Goal: Task Accomplishment & Management: Manage account settings

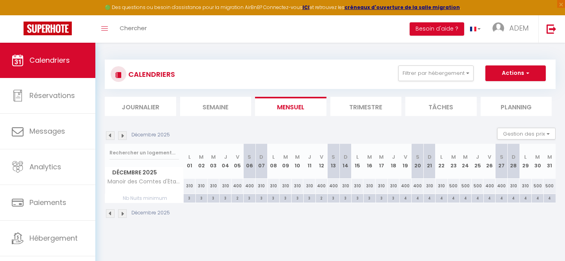
click at [431, 78] on button "Filtrer par hébergement" at bounding box center [435, 73] width 75 height 16
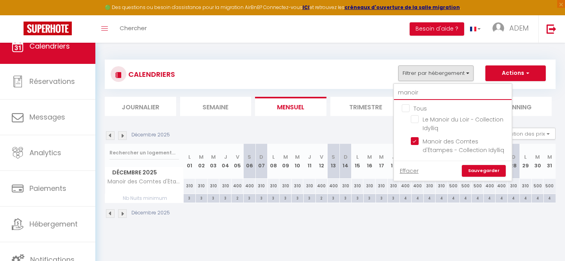
click at [410, 98] on input "manoir" at bounding box center [453, 93] width 118 height 14
checkbox input "false"
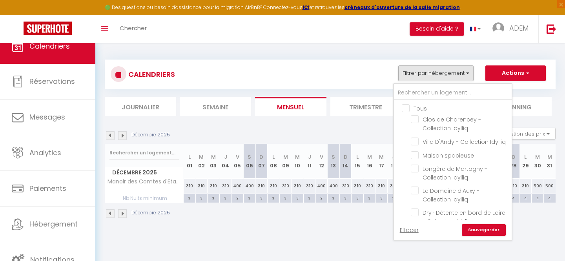
click at [405, 107] on input "Tous" at bounding box center [460, 108] width 118 height 8
checkbox input "true"
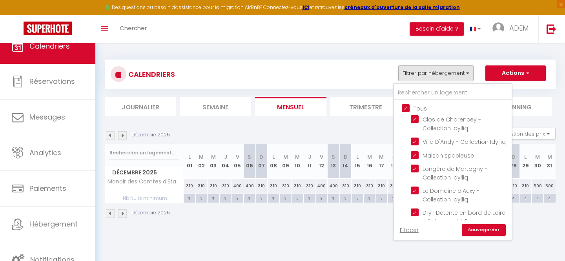
checkbox input "true"
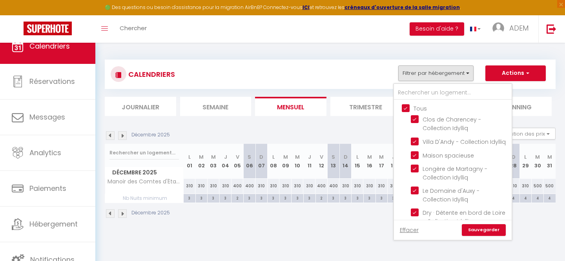
checkbox input "true"
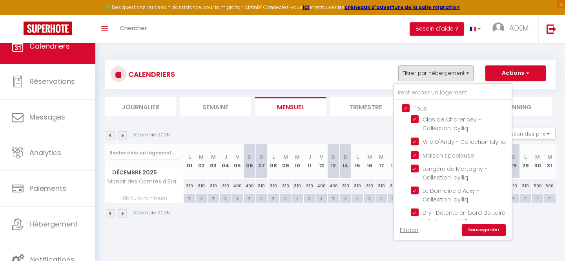
checkbox input "true"
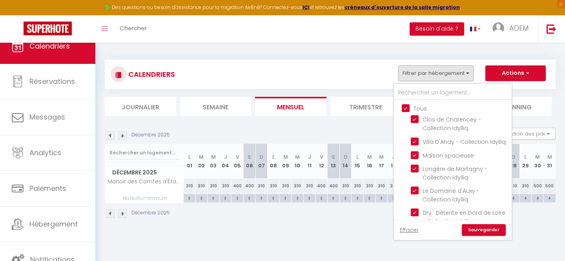
checkbox input "true"
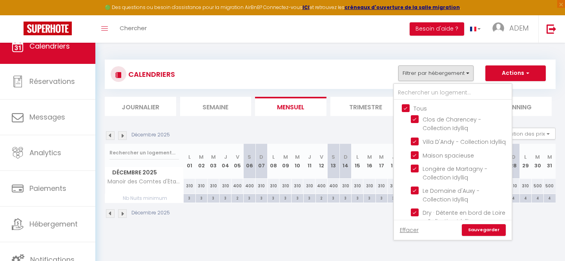
checkbox input "true"
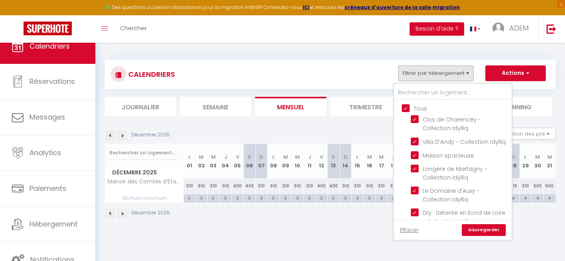
checkbox input "true"
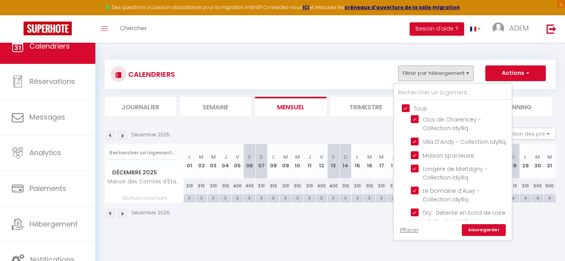
checkbox input "true"
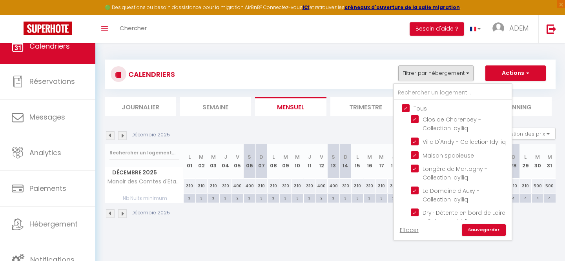
checkbox input "true"
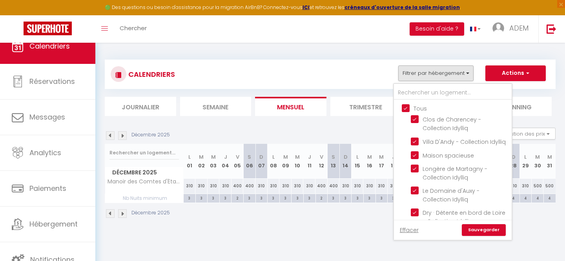
checkbox input "true"
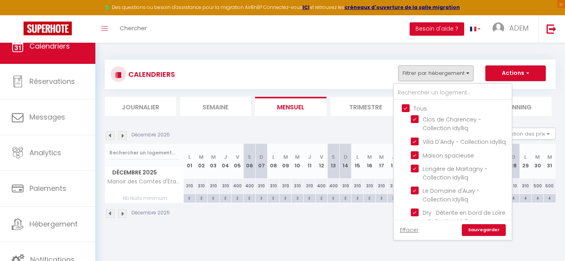
checkbox input "true"
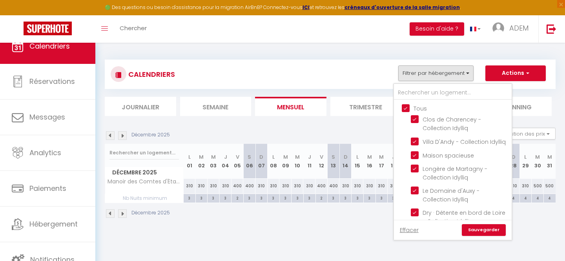
checkbox input "true"
click at [405, 107] on input "Tous" at bounding box center [460, 108] width 118 height 8
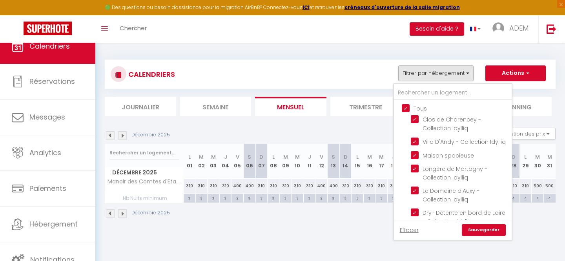
checkbox input "false"
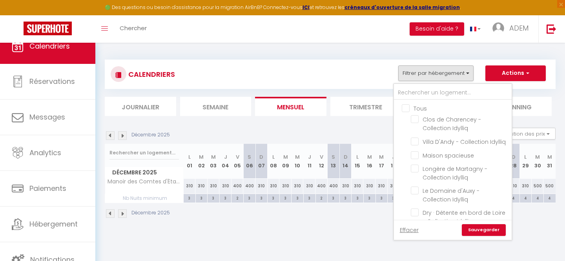
checkbox input "false"
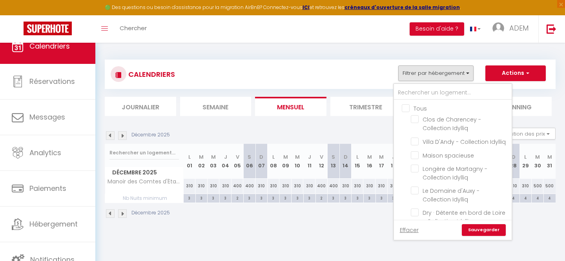
checkbox input "false"
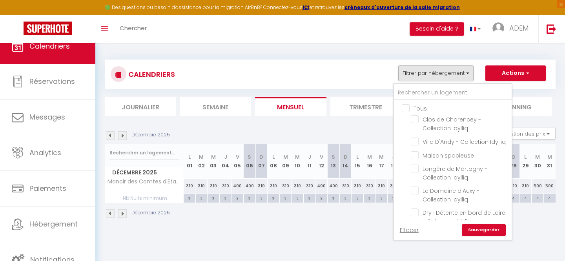
checkbox input "false"
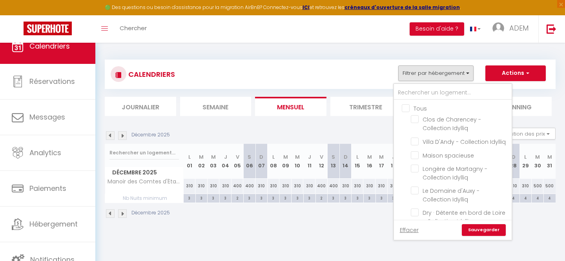
checkbox input "false"
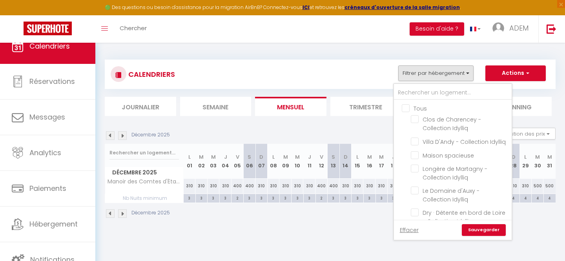
checkbox input "false"
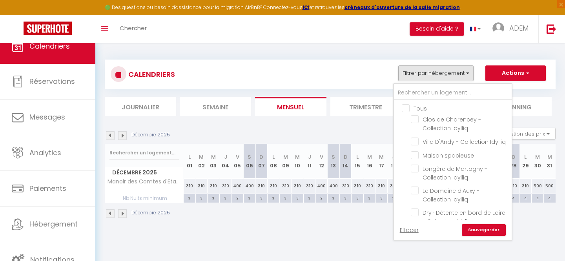
checkbox input "false"
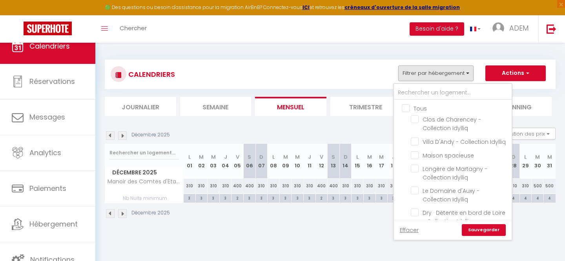
checkbox input "false"
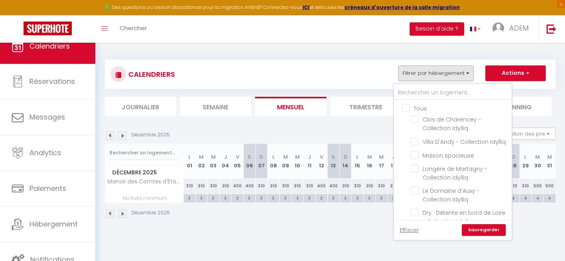
checkbox input "false"
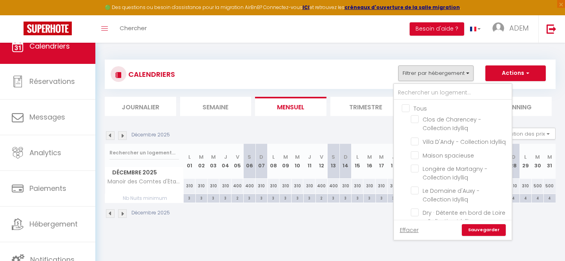
checkbox input "false"
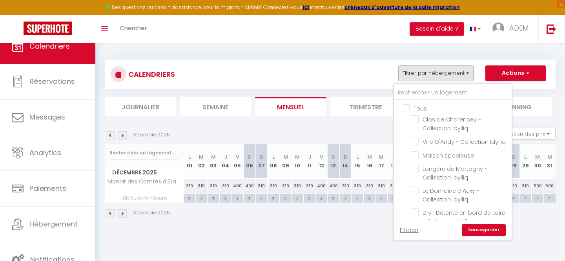
checkbox input "false"
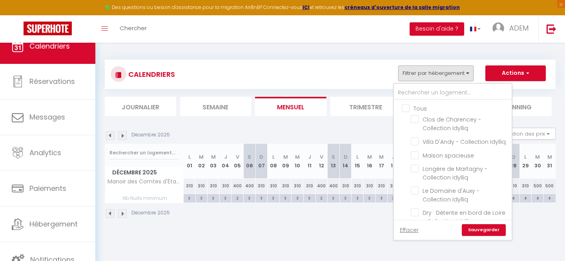
checkbox input "false"
click at [409, 98] on input "text" at bounding box center [453, 93] width 118 height 14
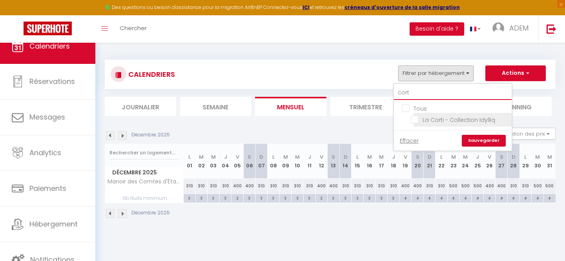
type input "cort"
click at [413, 116] on input "La Corti - Collection Idylliq" at bounding box center [460, 119] width 98 height 8
checkbox input "true"
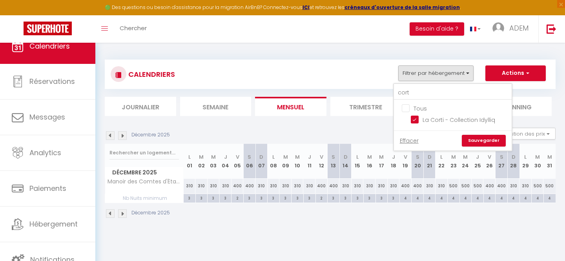
click at [474, 138] on link "Sauvegarder" at bounding box center [483, 141] width 44 height 12
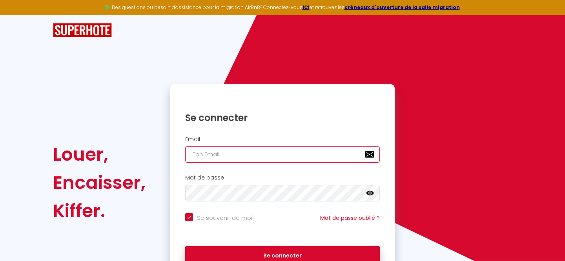
click at [237, 158] on input "email" at bounding box center [282, 154] width 194 height 16
type input "[EMAIL_ADDRESS][DOMAIN_NAME]"
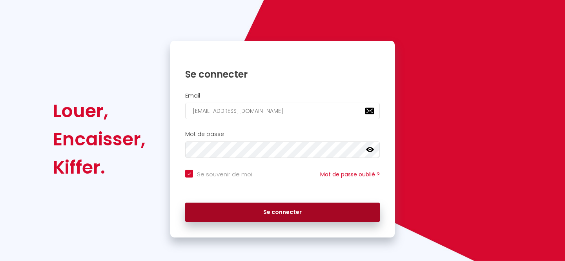
click at [263, 204] on button "Se connecter" at bounding box center [282, 213] width 194 height 20
checkbox input "true"
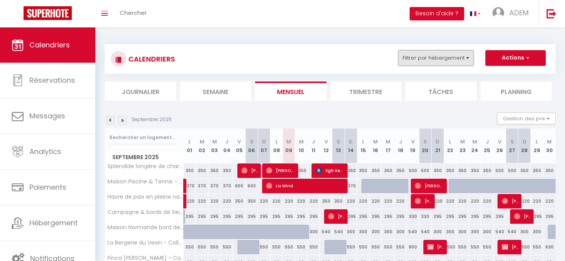
click at [431, 58] on button "Filtrer par hébergement" at bounding box center [435, 58] width 75 height 16
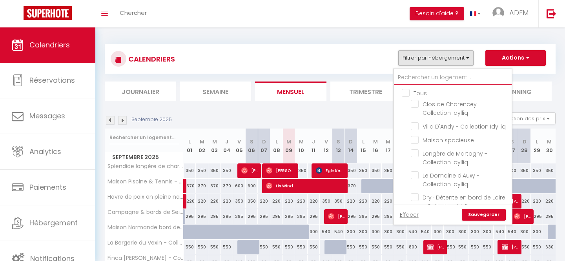
click at [409, 82] on input "text" at bounding box center [453, 78] width 118 height 14
type input "c"
checkbox input "false"
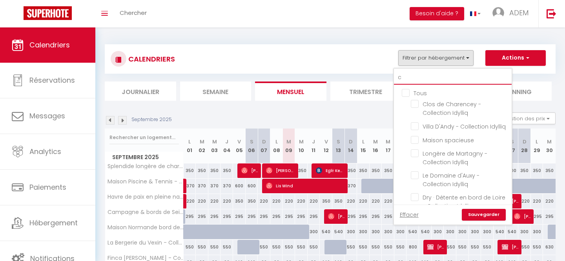
checkbox input "false"
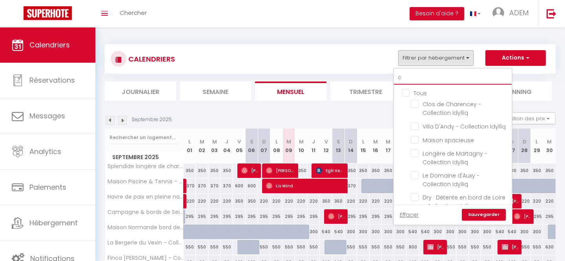
checkbox input "false"
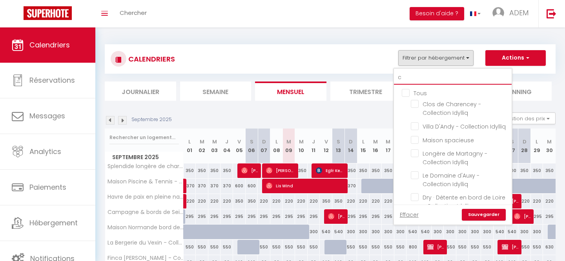
checkbox input "false"
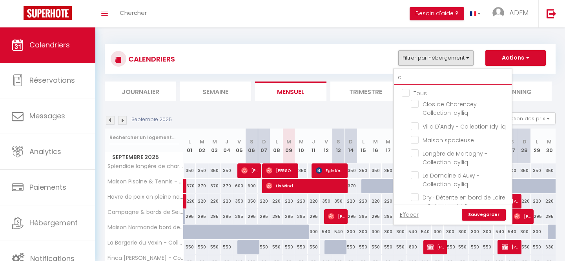
checkbox input "false"
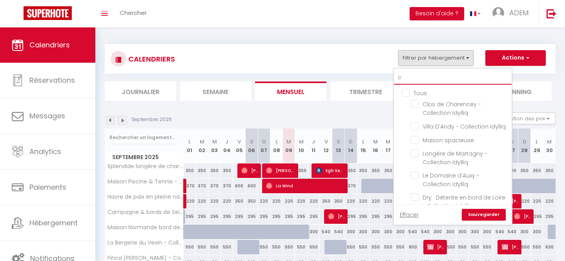
checkbox input "false"
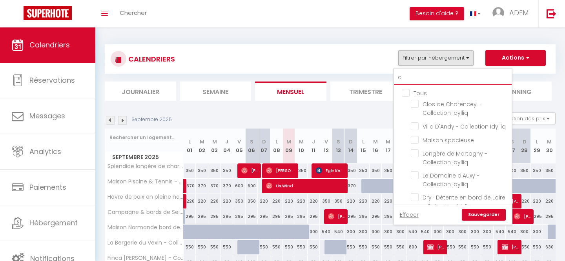
checkbox input "false"
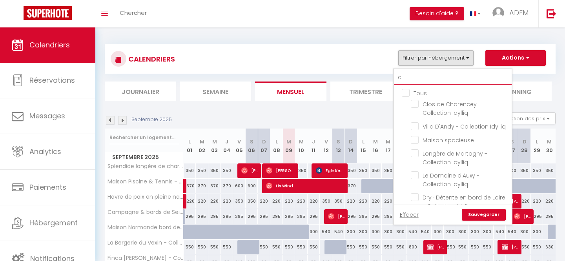
checkbox input "false"
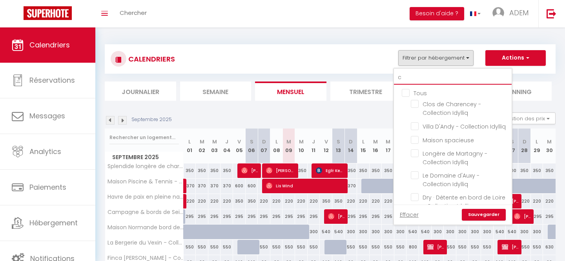
checkbox input "false"
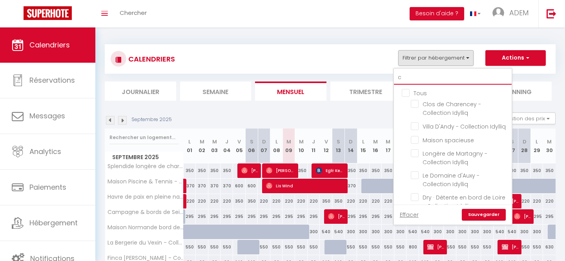
checkbox input "false"
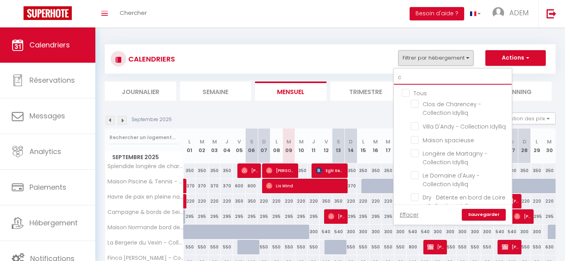
checkbox input "false"
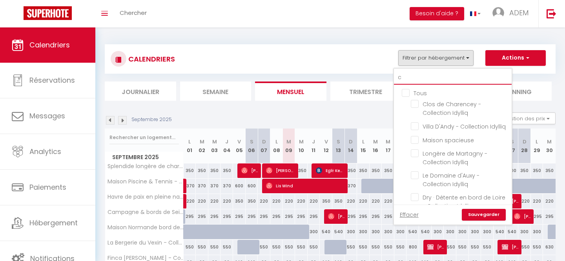
checkbox input "false"
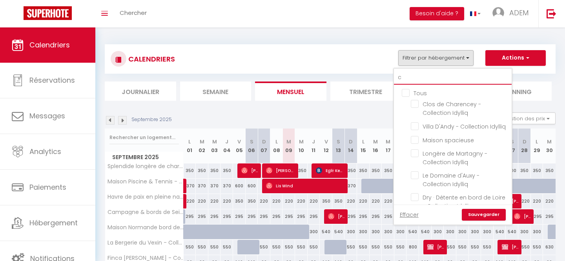
checkbox input "false"
type input "co"
checkbox input "false"
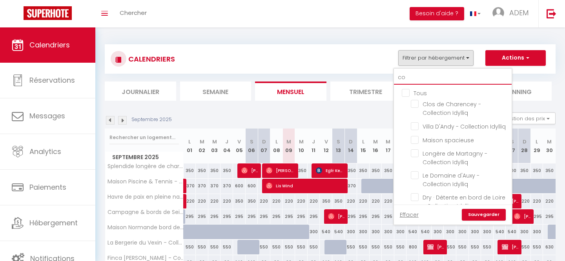
checkbox input "false"
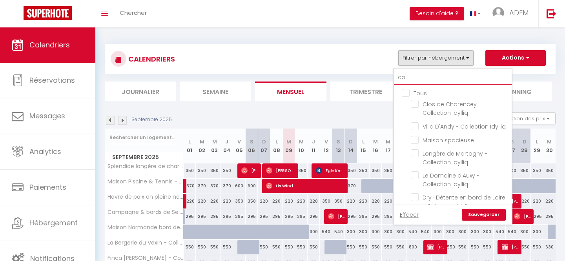
checkbox input "false"
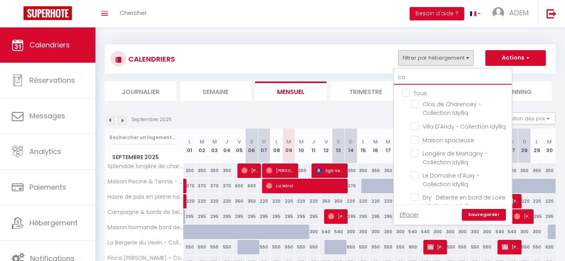
checkbox input "false"
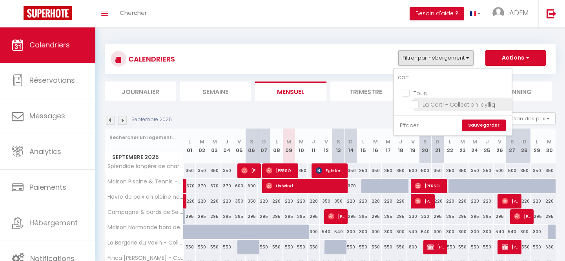
click at [413, 105] on input "La Corti - Collection Idylliq" at bounding box center [460, 104] width 98 height 8
click at [476, 122] on link "Sauvegarder" at bounding box center [483, 126] width 44 height 12
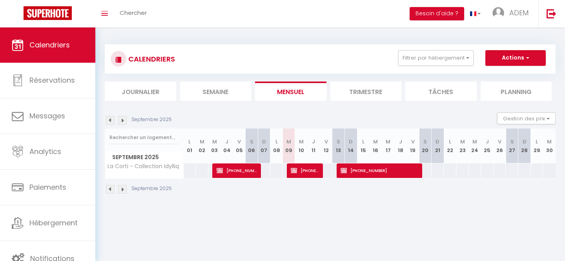
click at [112, 191] on img at bounding box center [110, 189] width 9 height 9
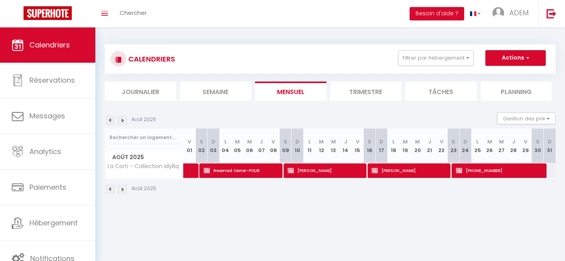
click at [125, 190] on img at bounding box center [122, 189] width 9 height 9
